Goal: Information Seeking & Learning: Compare options

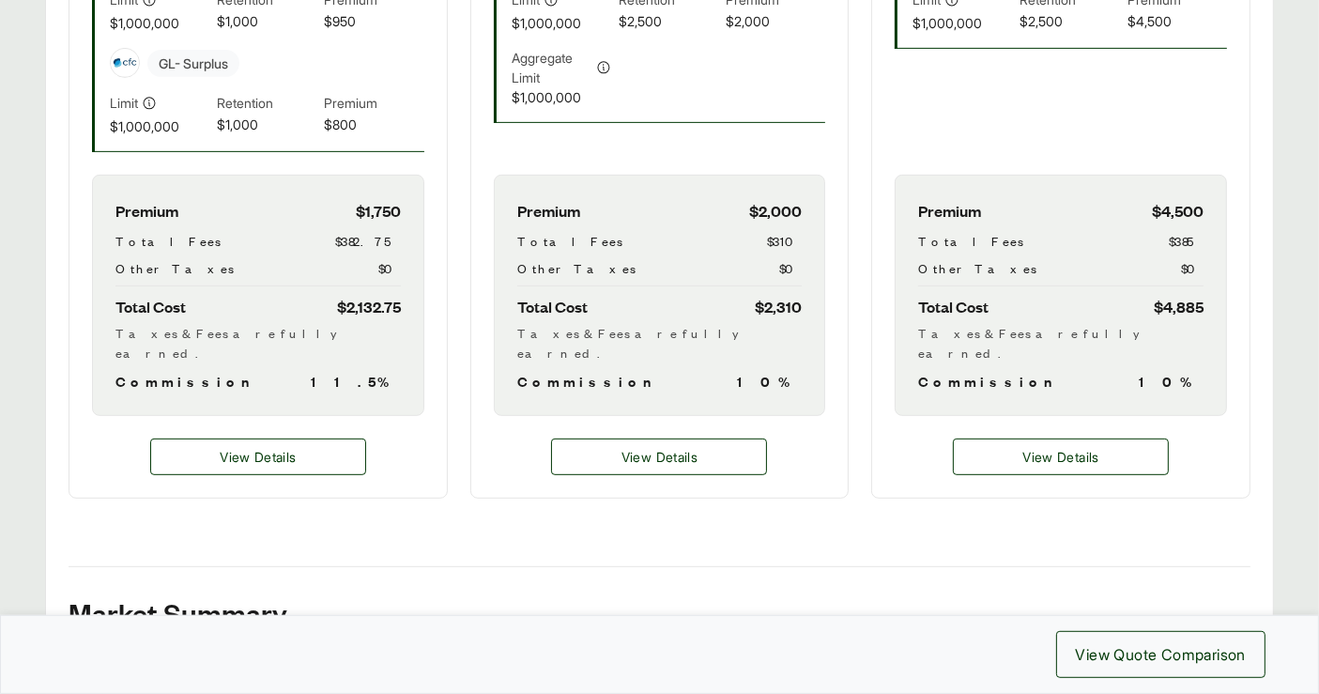
scroll to position [868, 0]
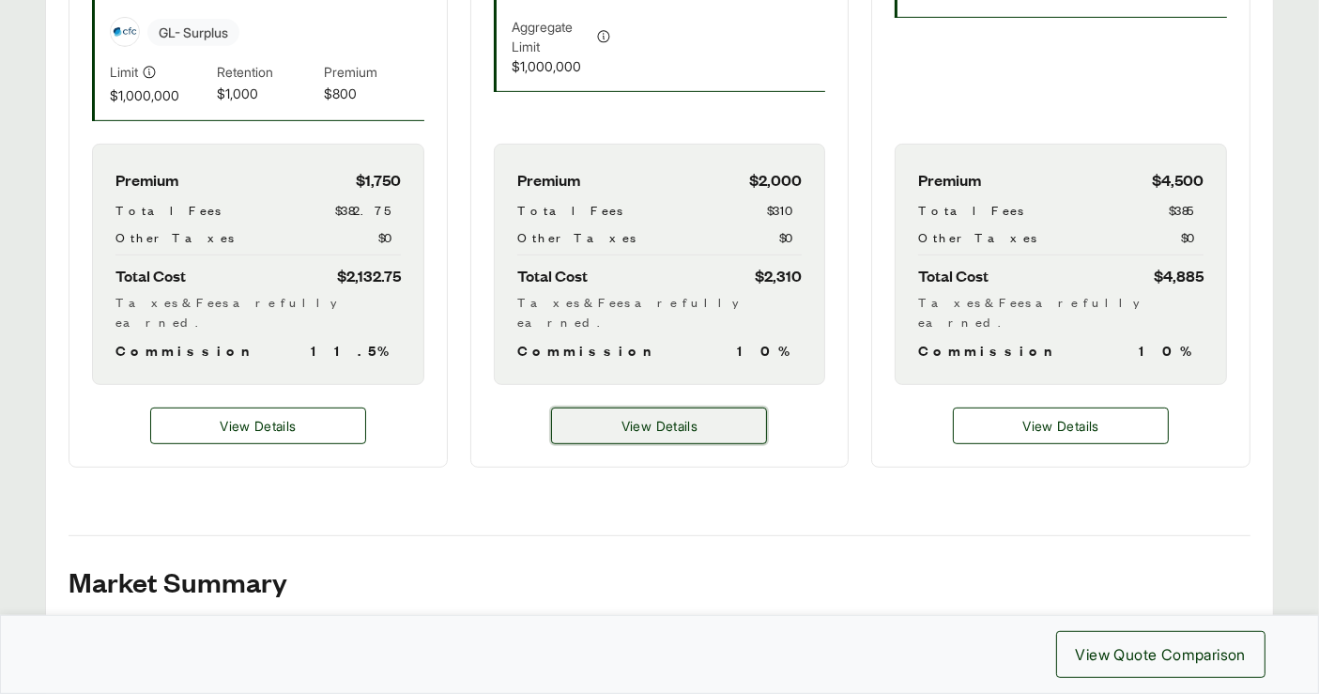
click at [597, 407] on button "View Details" at bounding box center [659, 425] width 216 height 37
click at [704, 407] on button "View Details" at bounding box center [659, 425] width 216 height 37
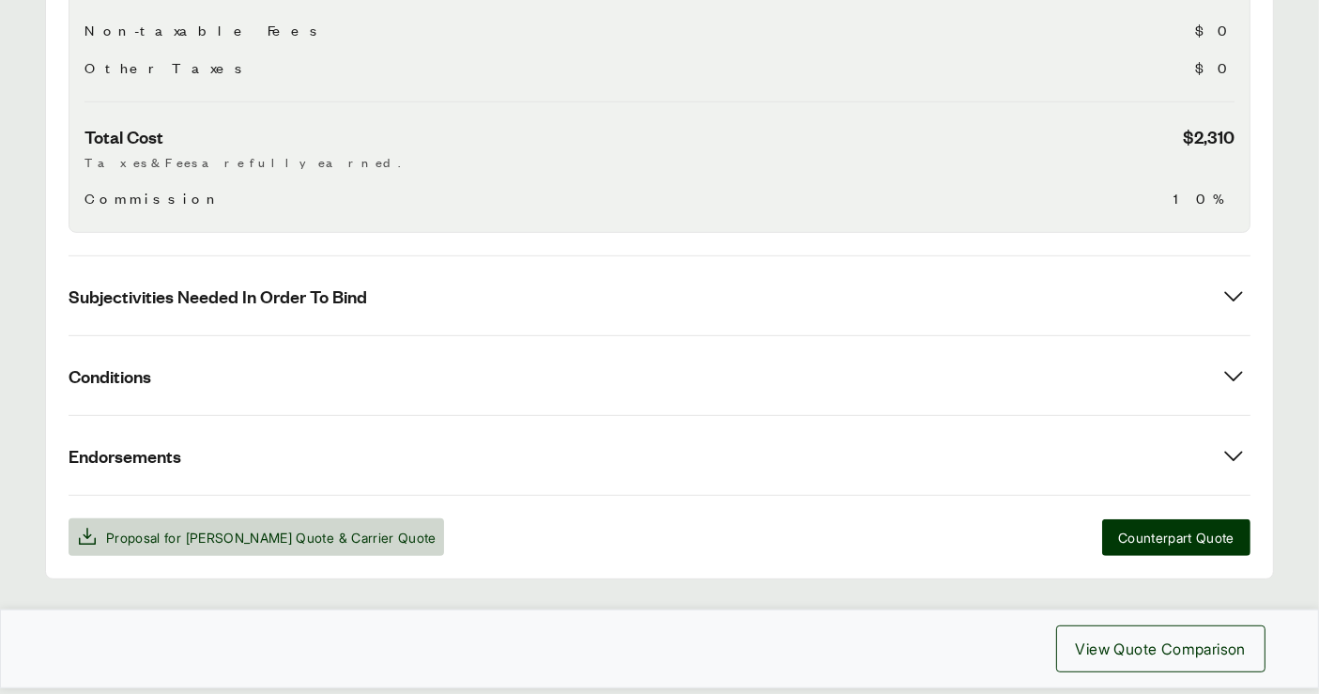
scroll to position [868, 0]
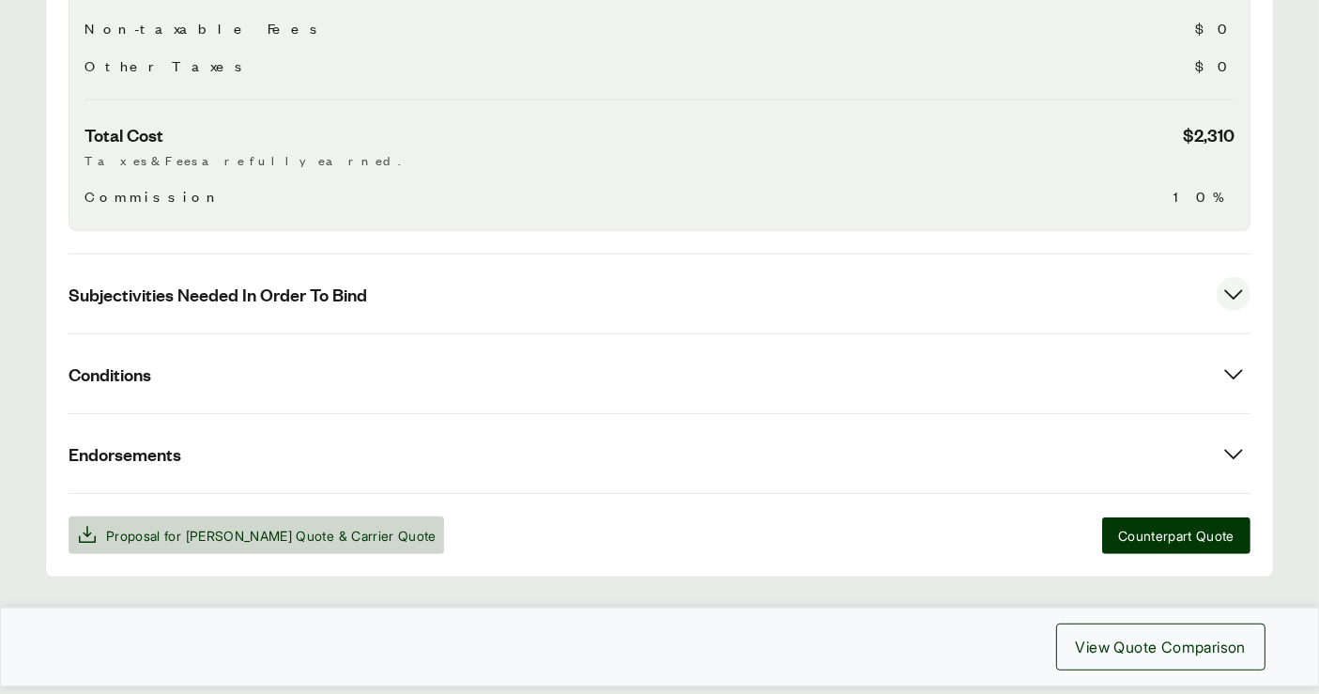
click at [380, 274] on button "Subjectivities Needed In Order To Bind" at bounding box center [660, 293] width 1182 height 79
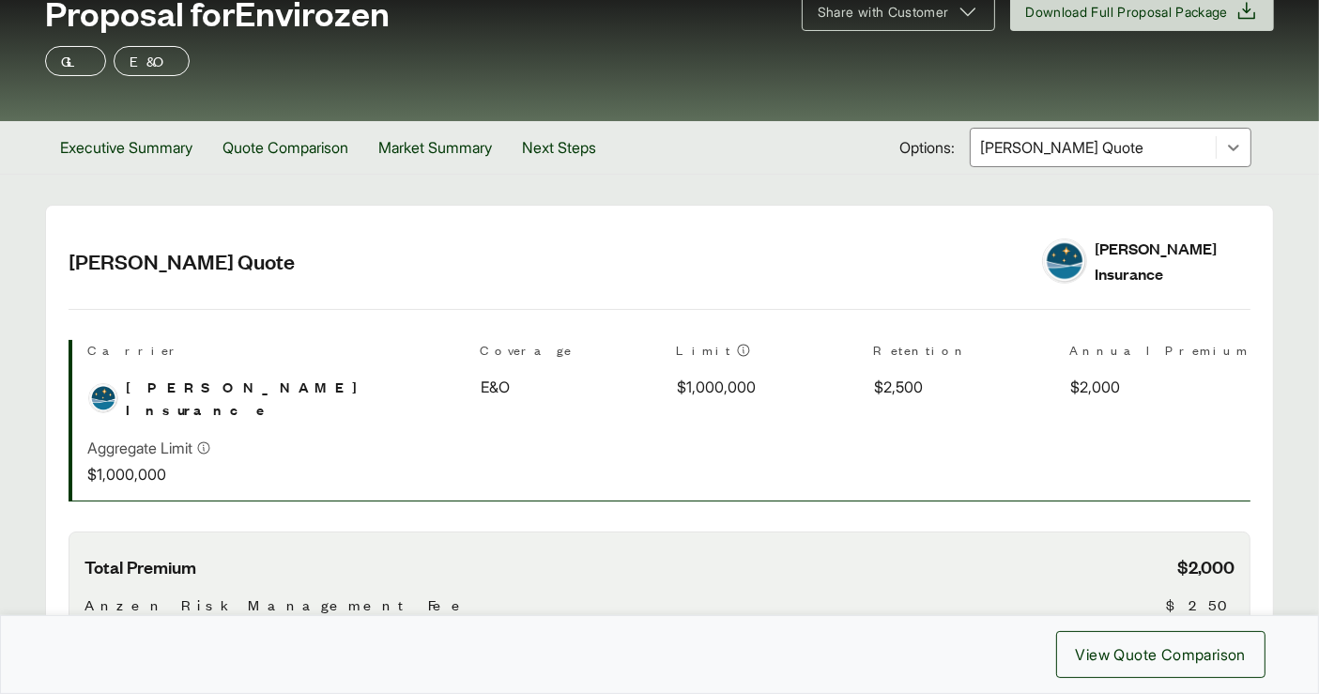
scroll to position [140, 0]
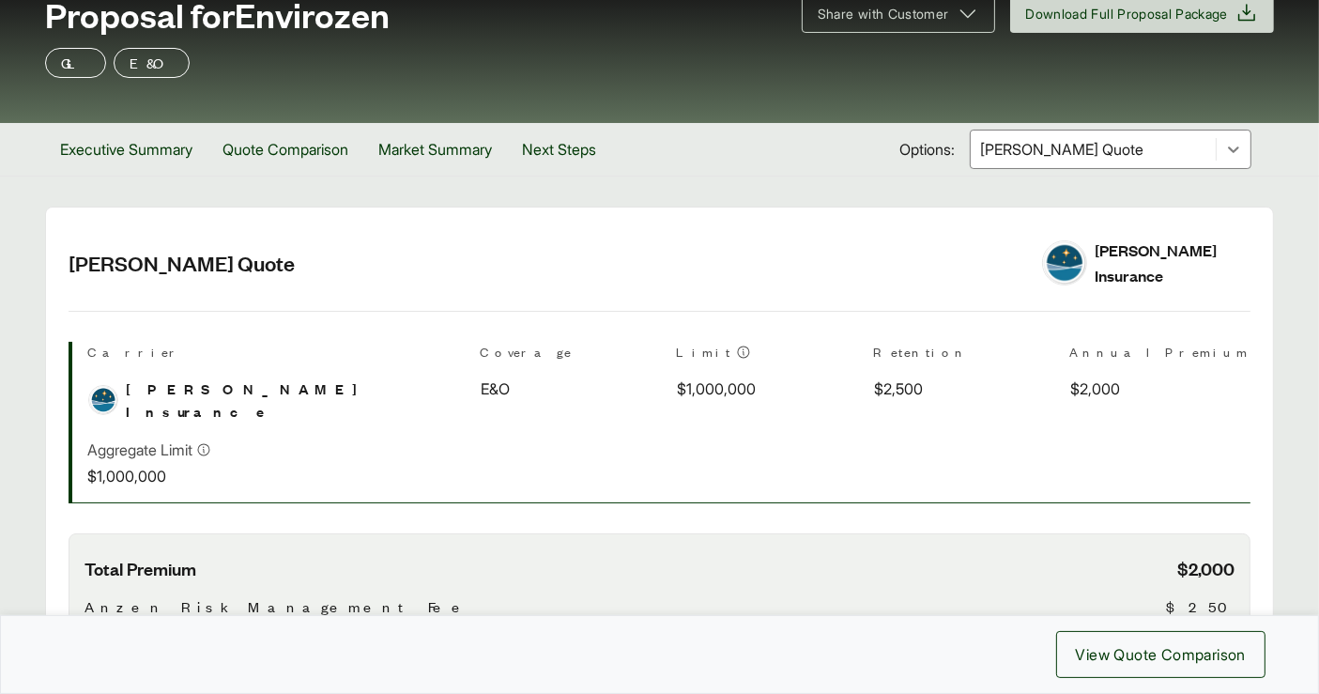
click at [1115, 157] on div at bounding box center [1093, 149] width 230 height 23
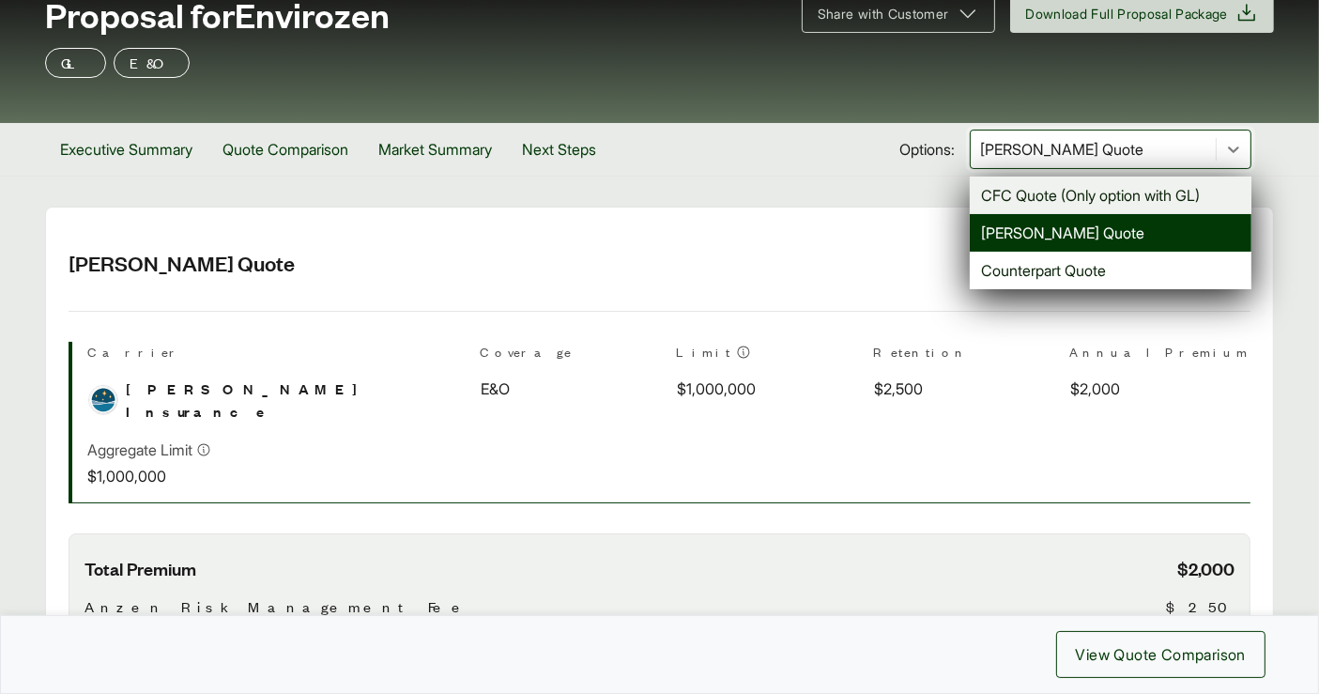
click at [1070, 191] on div "CFC Quote (Only option with GL)" at bounding box center [1111, 195] width 282 height 38
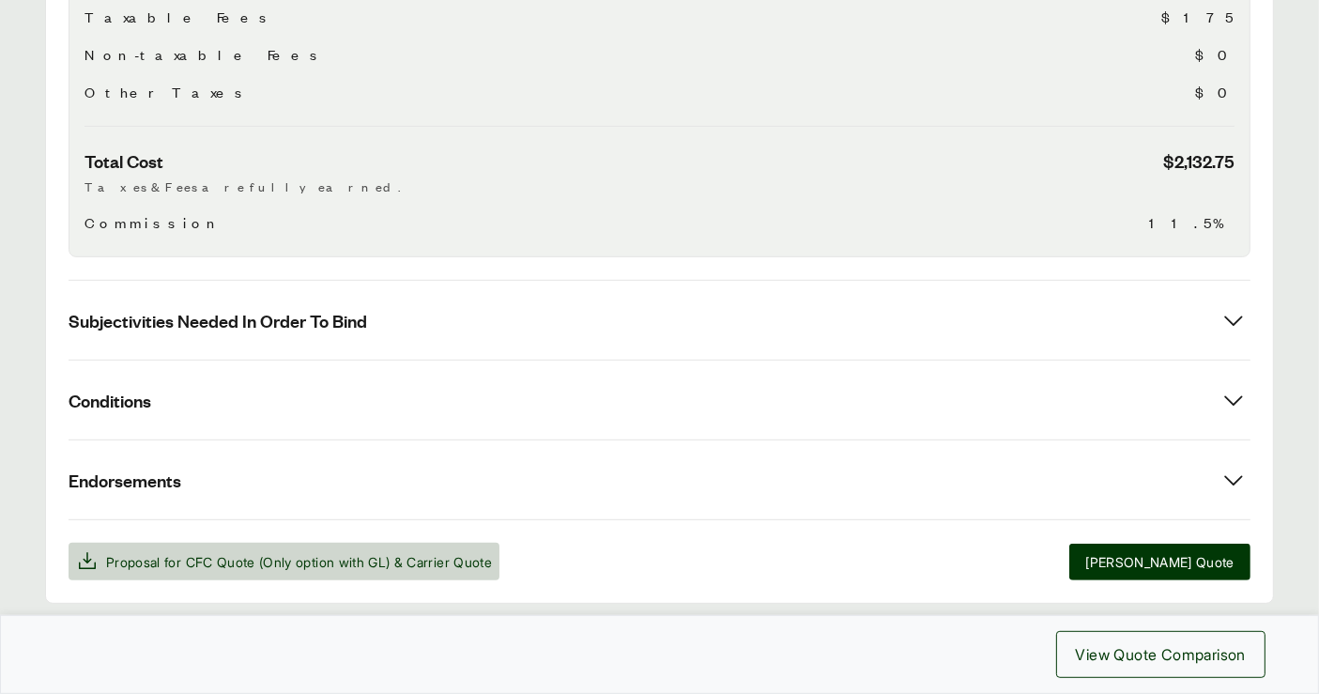
scroll to position [814, 0]
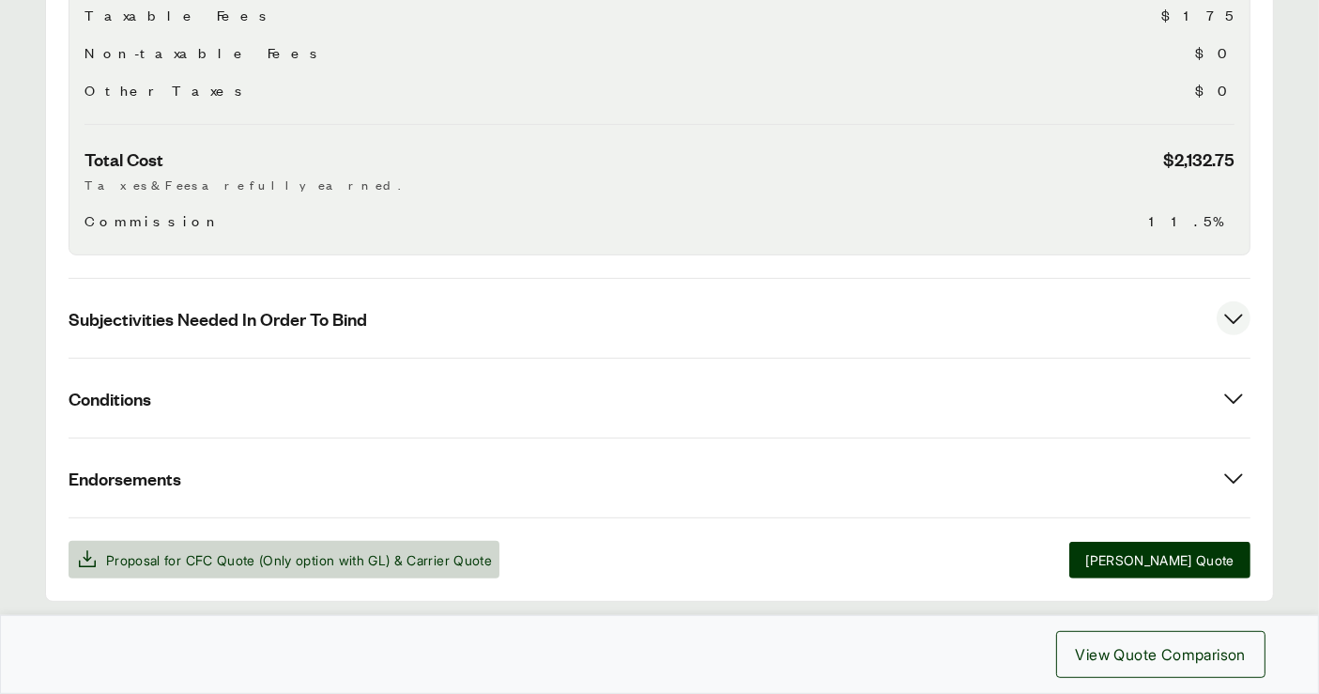
click at [633, 315] on button "Subjectivities Needed In Order To Bind" at bounding box center [660, 318] width 1182 height 79
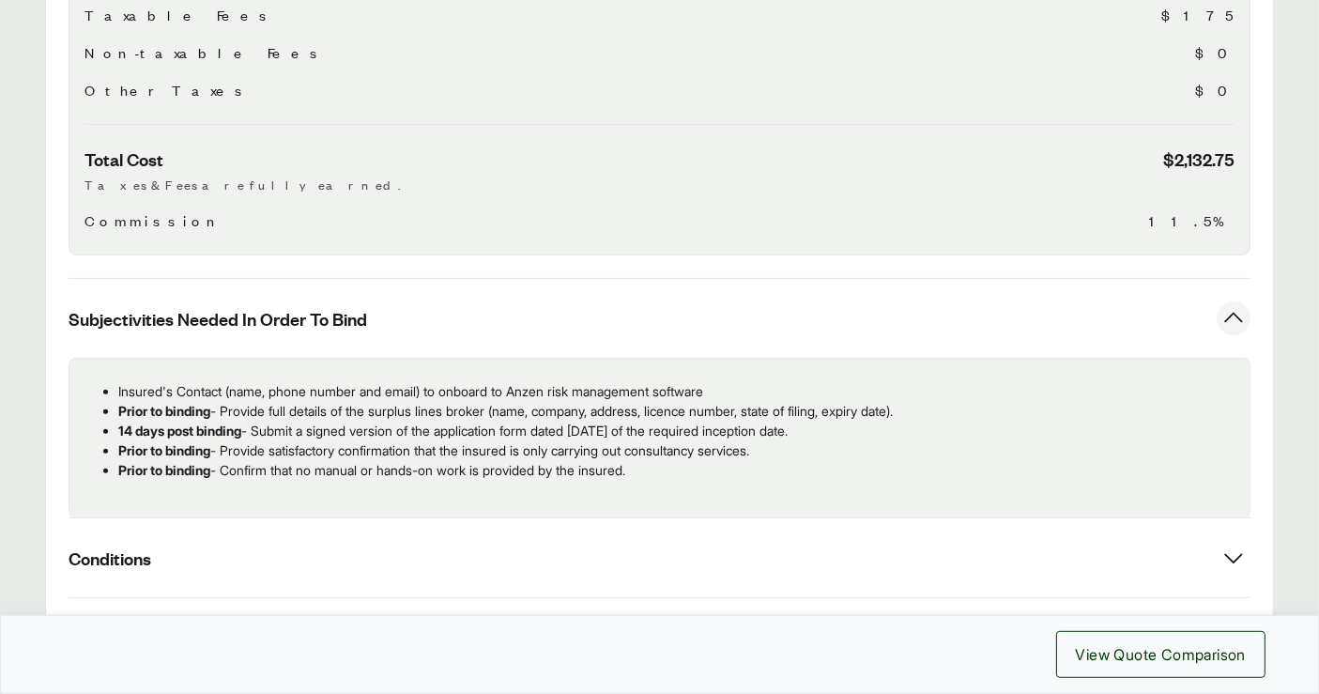
click at [445, 150] on h3 "Total Cost $2,132.75" at bounding box center [659, 158] width 1150 height 23
